Goal: Task Accomplishment & Management: Manage account settings

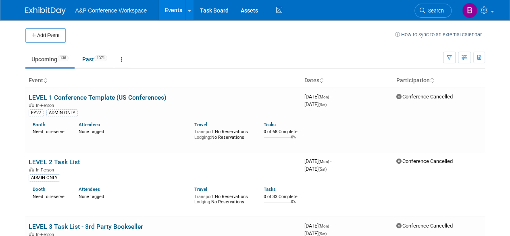
scroll to position [4629, 0]
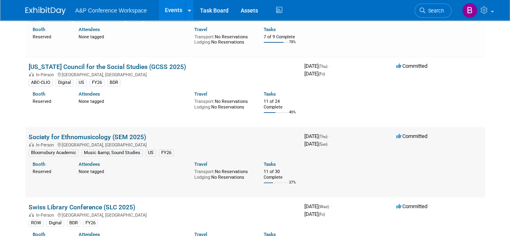
click at [124, 133] on link "Society for Ethnomusicology (SEM 2025)" at bounding box center [88, 137] width 118 height 8
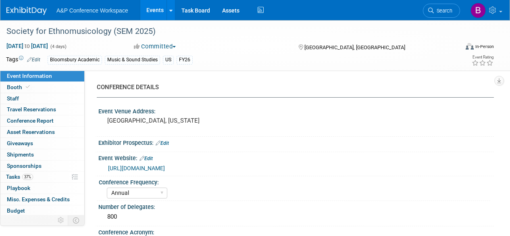
select select "Annual"
select select "Level 2"
select select "In-Person Booth"
select select "Music & Sound Studies"
select select "Bloomsbury Academic"
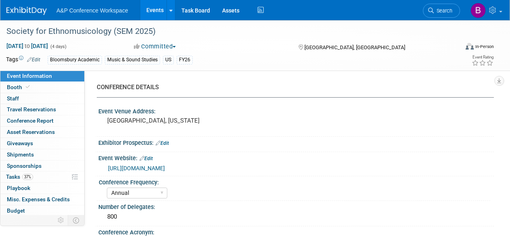
select select "Amanda Oney"
select select "Brenna Akerman"
select select "Anna Roberts"
select select "Brand/Subject Presence​"
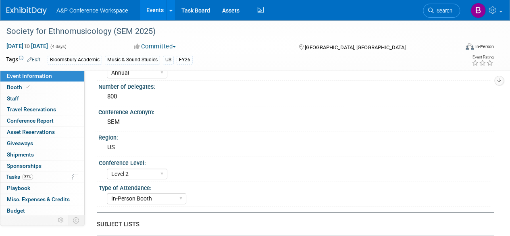
scroll to position [202, 0]
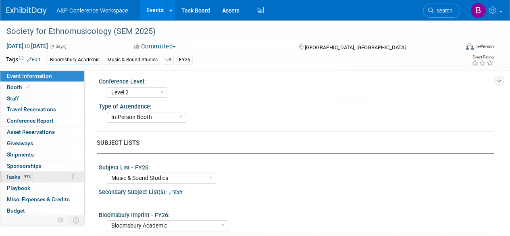
click at [39, 175] on link "37% Tasks 37%" at bounding box center [42, 176] width 84 height 11
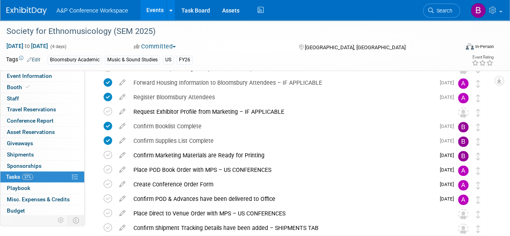
scroll to position [345, 0]
